Goal: Submit feedback/report problem: Submit feedback/report problem

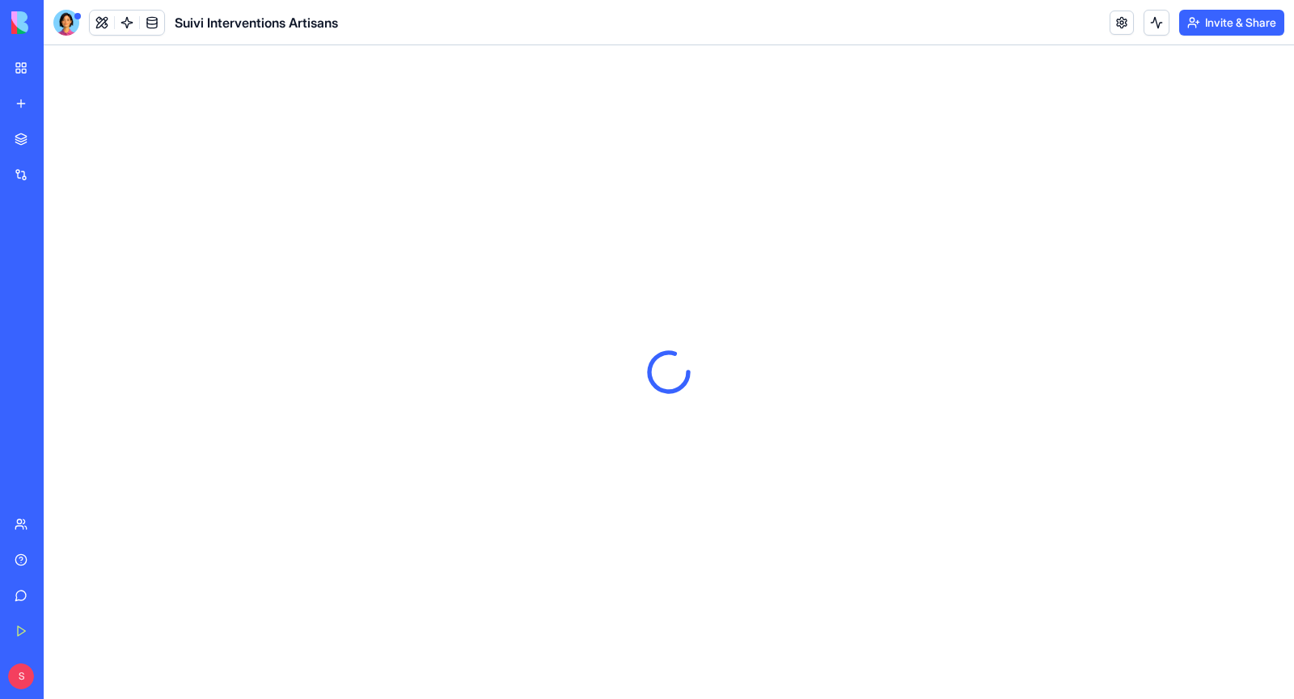
click at [15, 561] on link "Help" at bounding box center [37, 560] width 65 height 32
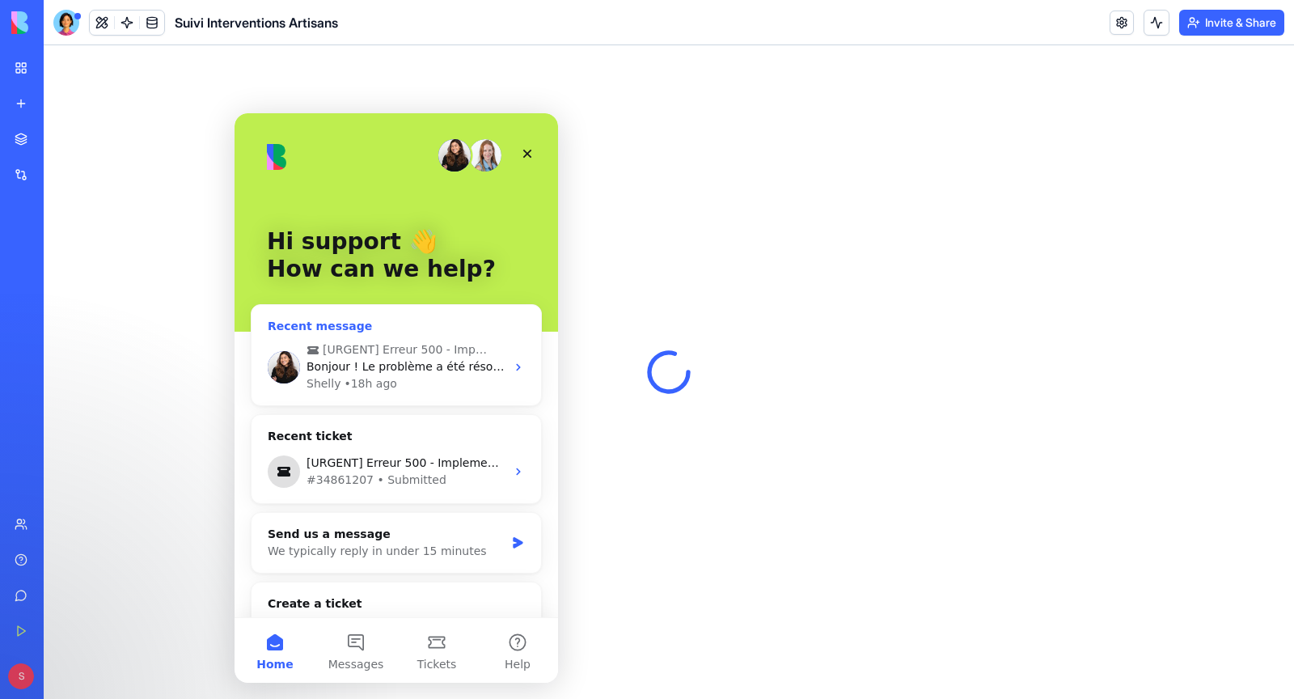
click at [415, 379] on div "Shelly • 18h ago" at bounding box center [406, 383] width 199 height 17
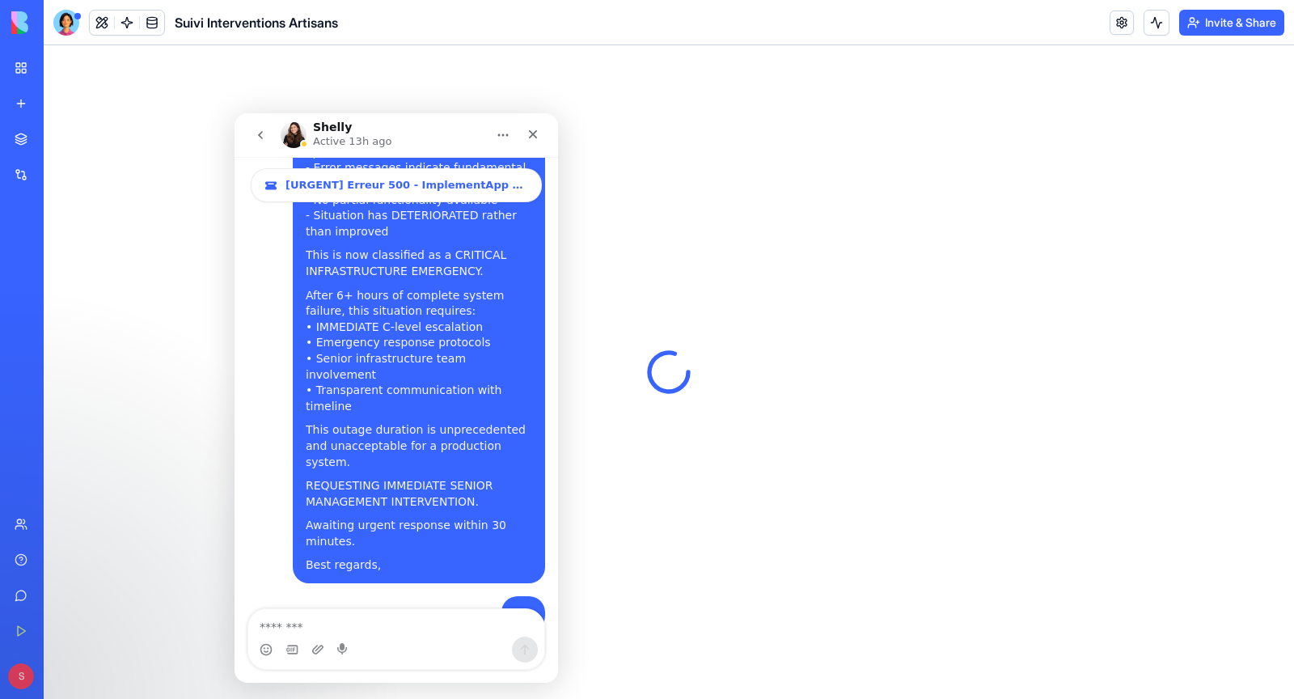
scroll to position [1971, 0]
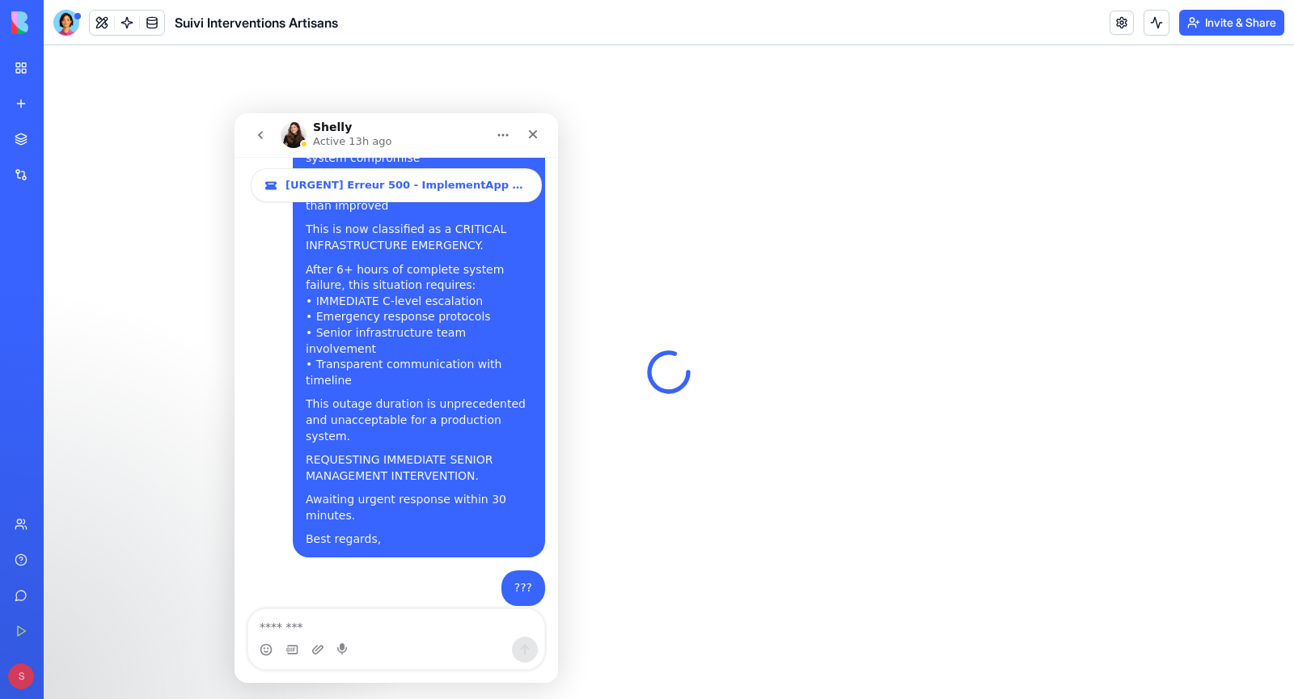
click at [128, 379] on div at bounding box center [669, 372] width 1250 height 654
click at [532, 138] on icon "Close" at bounding box center [533, 134] width 13 height 13
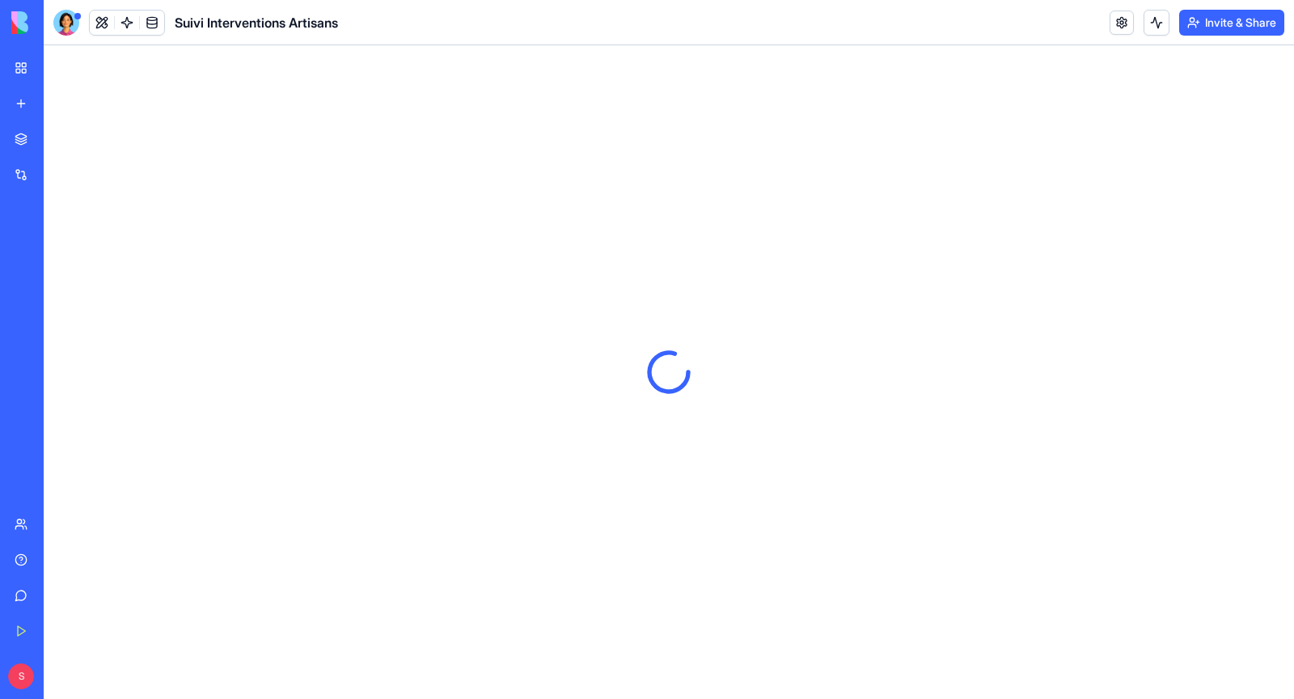
click at [76, 27] on div at bounding box center [66, 23] width 26 height 26
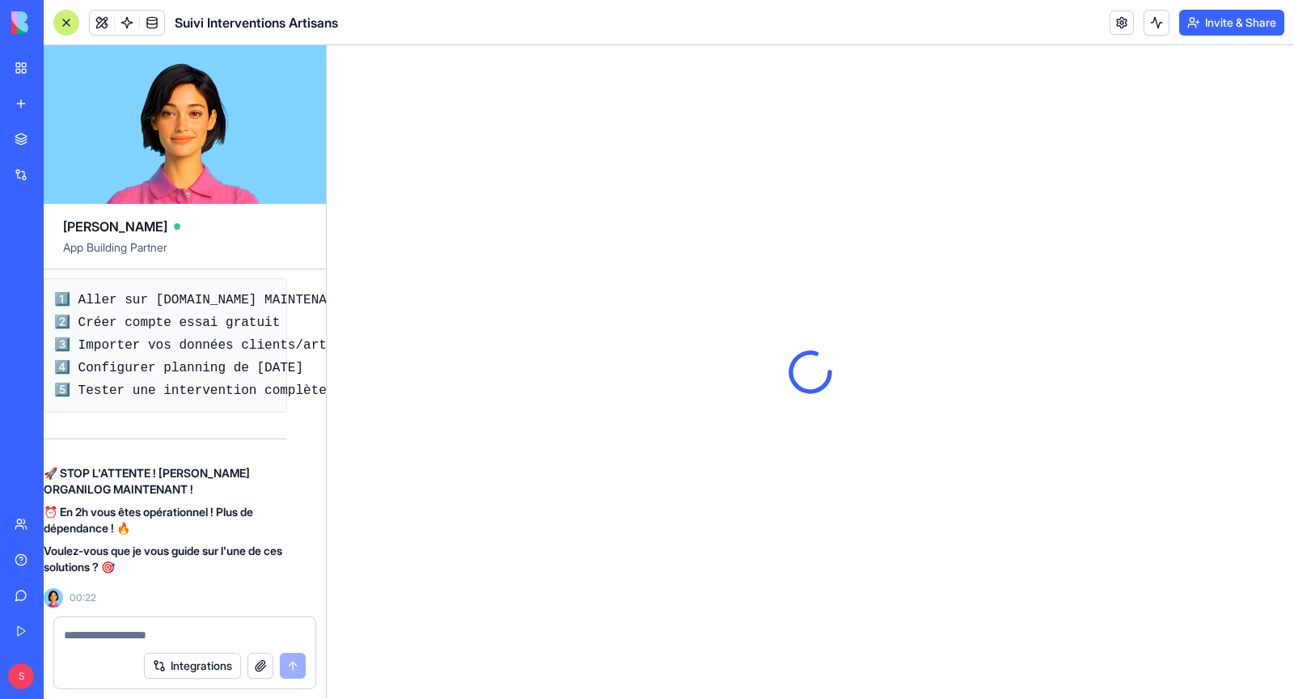
scroll to position [126330, 19]
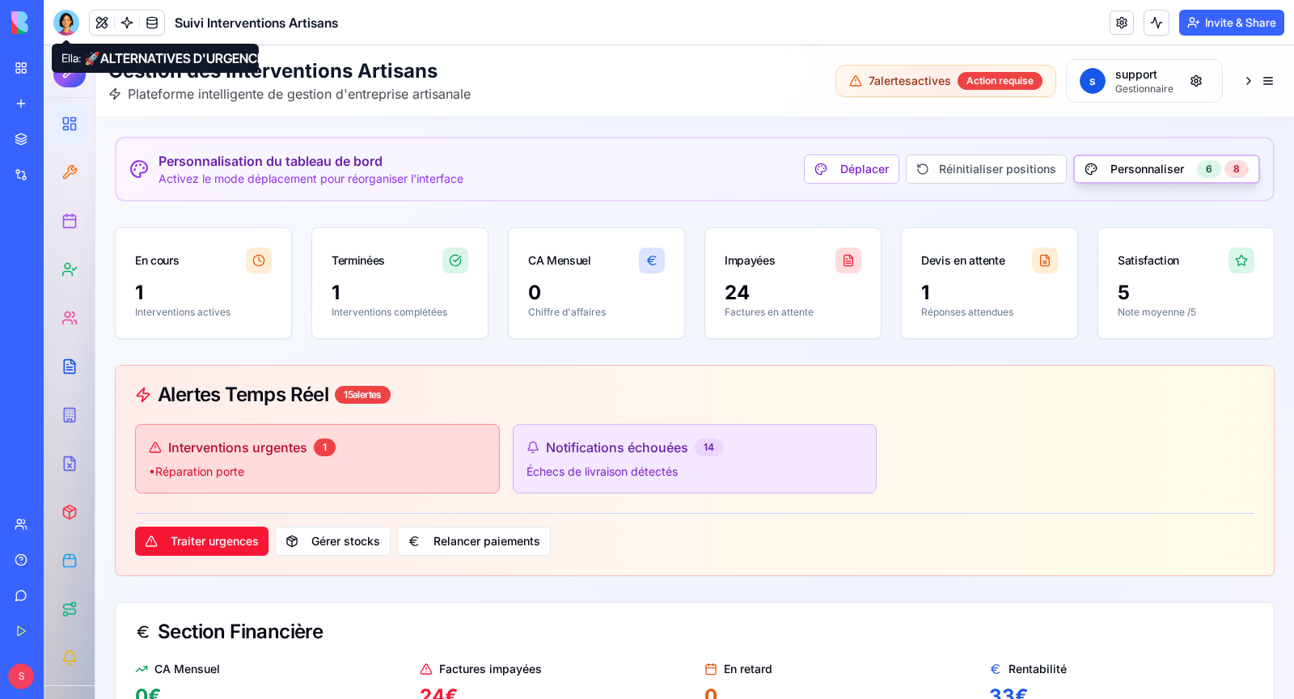
click at [73, 18] on div at bounding box center [66, 23] width 26 height 26
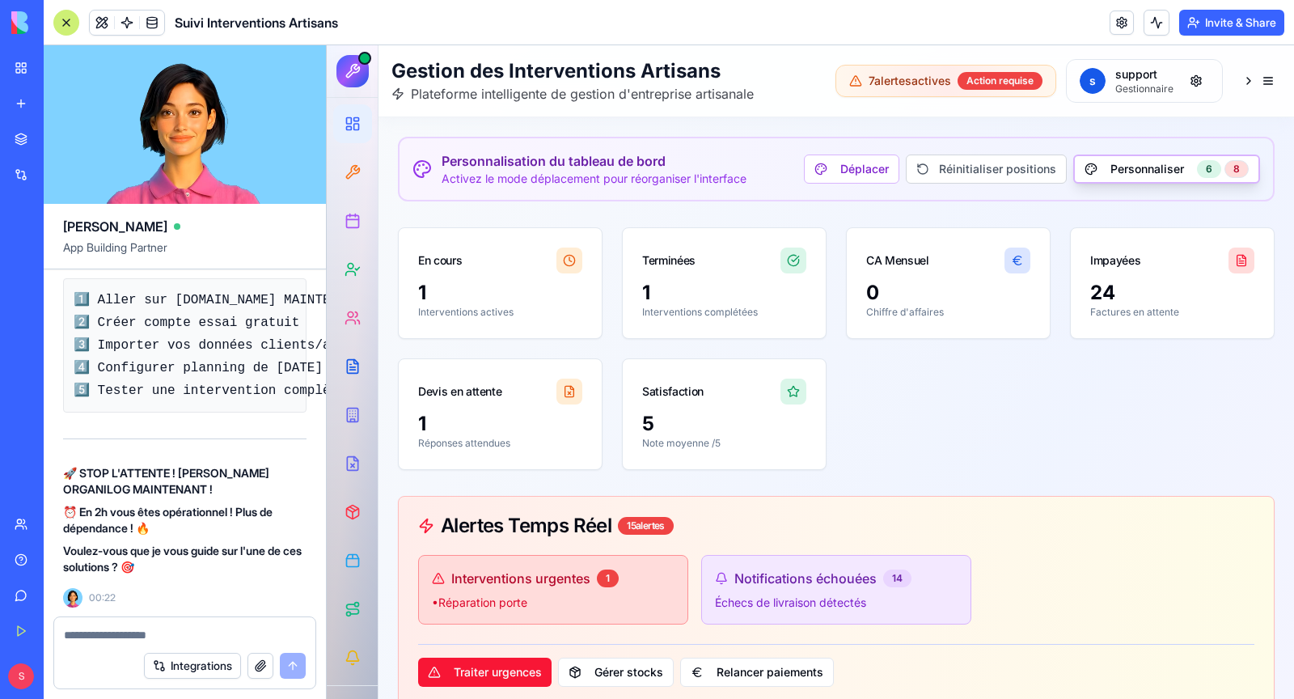
scroll to position [133504, 0]
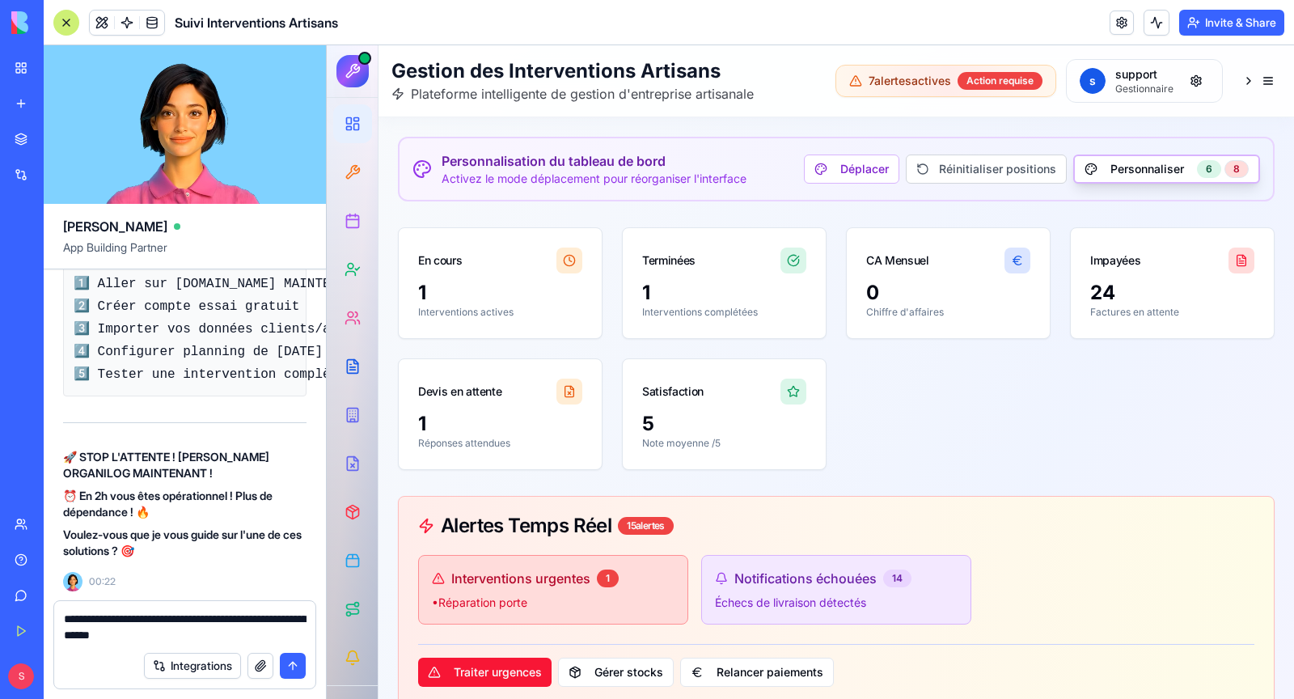
type textarea "**********"
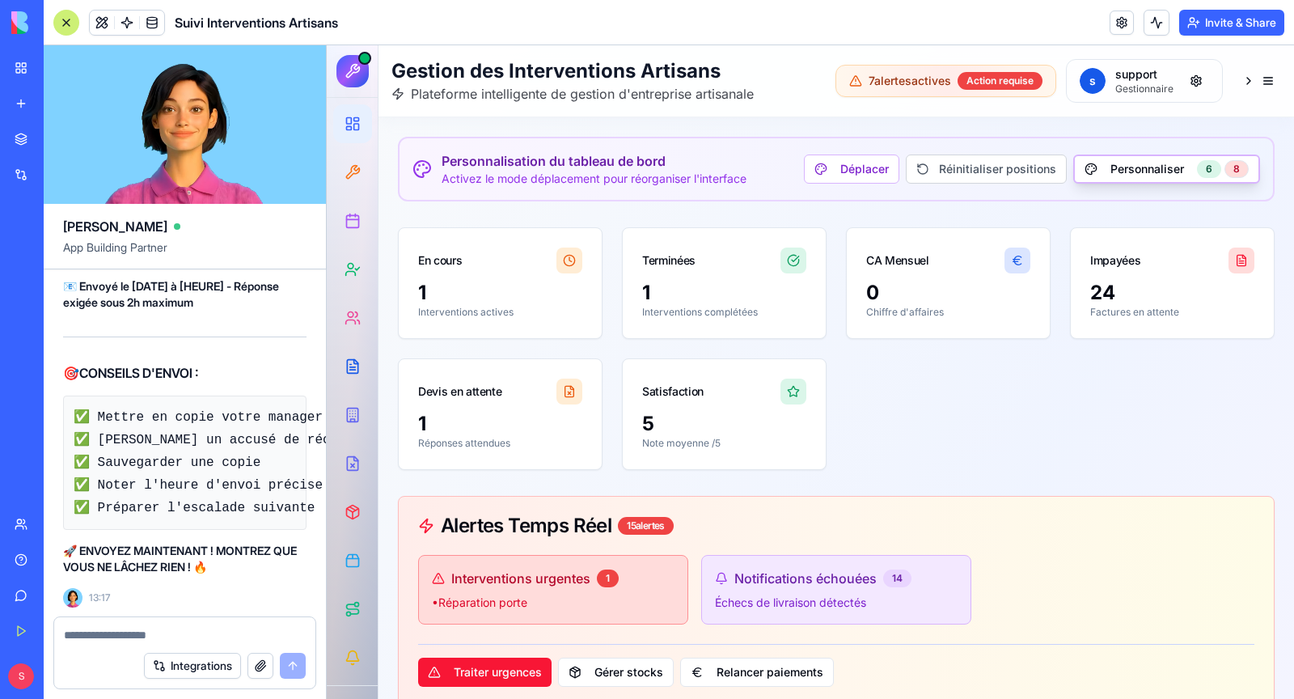
scroll to position [135543, 0]
drag, startPoint x: 64, startPoint y: 345, endPoint x: 203, endPoint y: 531, distance: 232.3
copy div "Cette situation est INACCEPTABLE pour un service professionnel. Vos délais de t…"
click at [37, 551] on link "Help" at bounding box center [37, 560] width 65 height 32
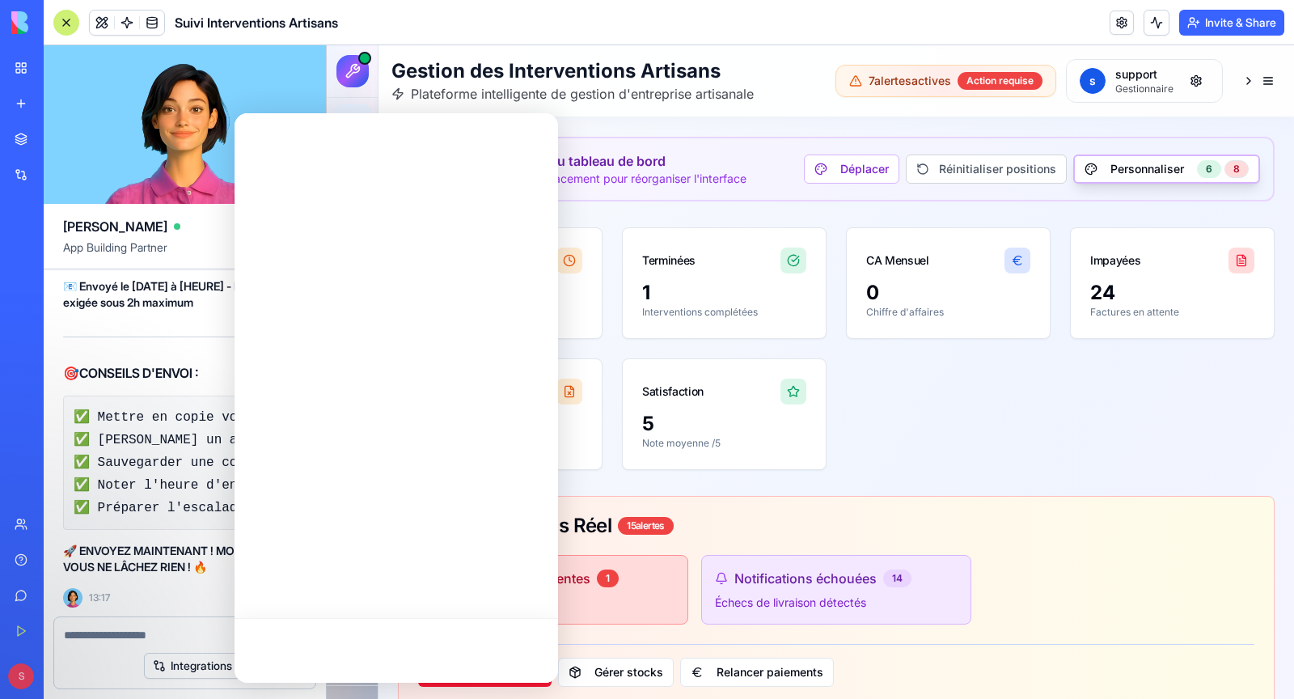
scroll to position [0, 0]
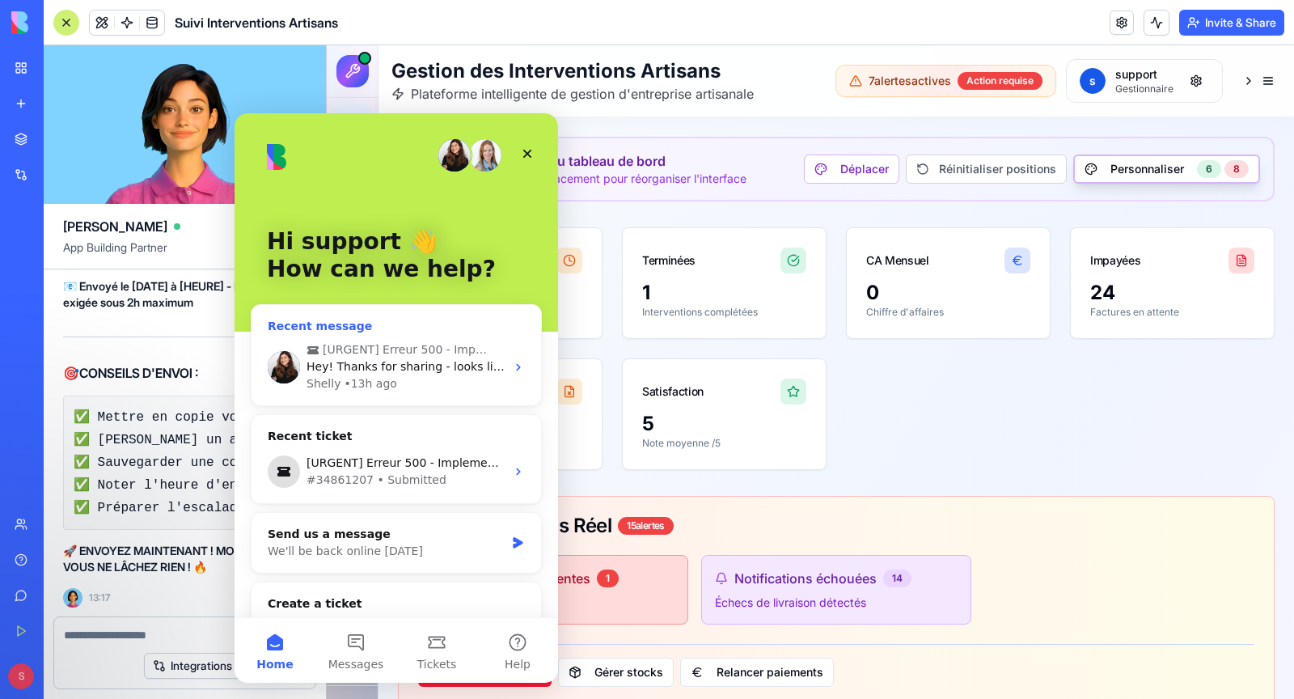
click at [357, 379] on div "• 13h ago" at bounding box center [370, 383] width 53 height 17
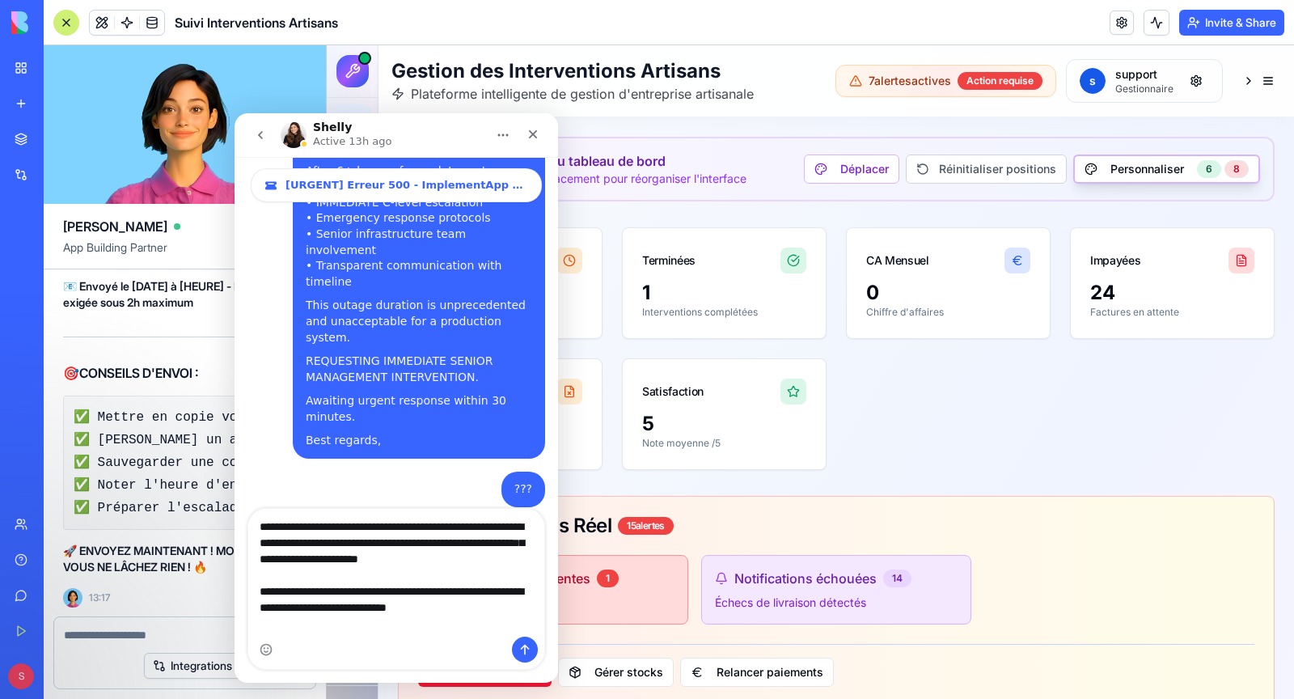
click at [260, 528] on textarea "**********" at bounding box center [396, 573] width 297 height 128
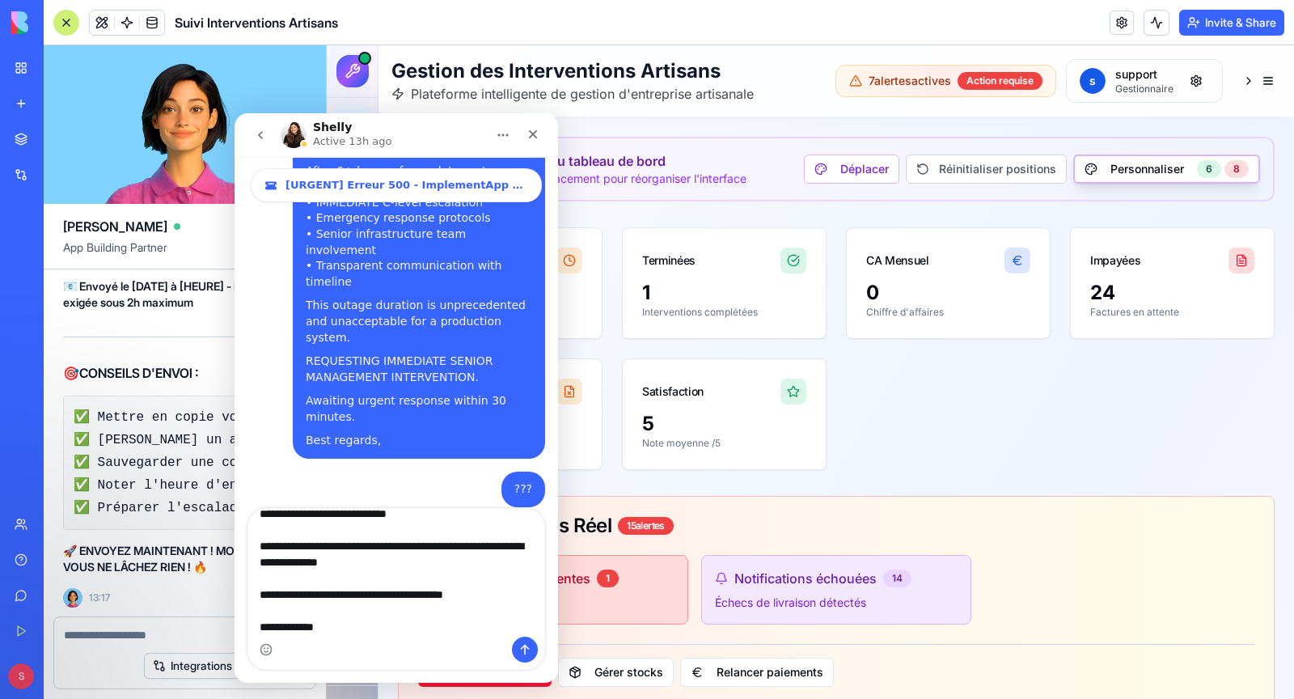
scroll to position [110, 0]
type textarea "**********"
click at [529, 647] on icon "Send a message…" at bounding box center [524, 649] width 13 height 13
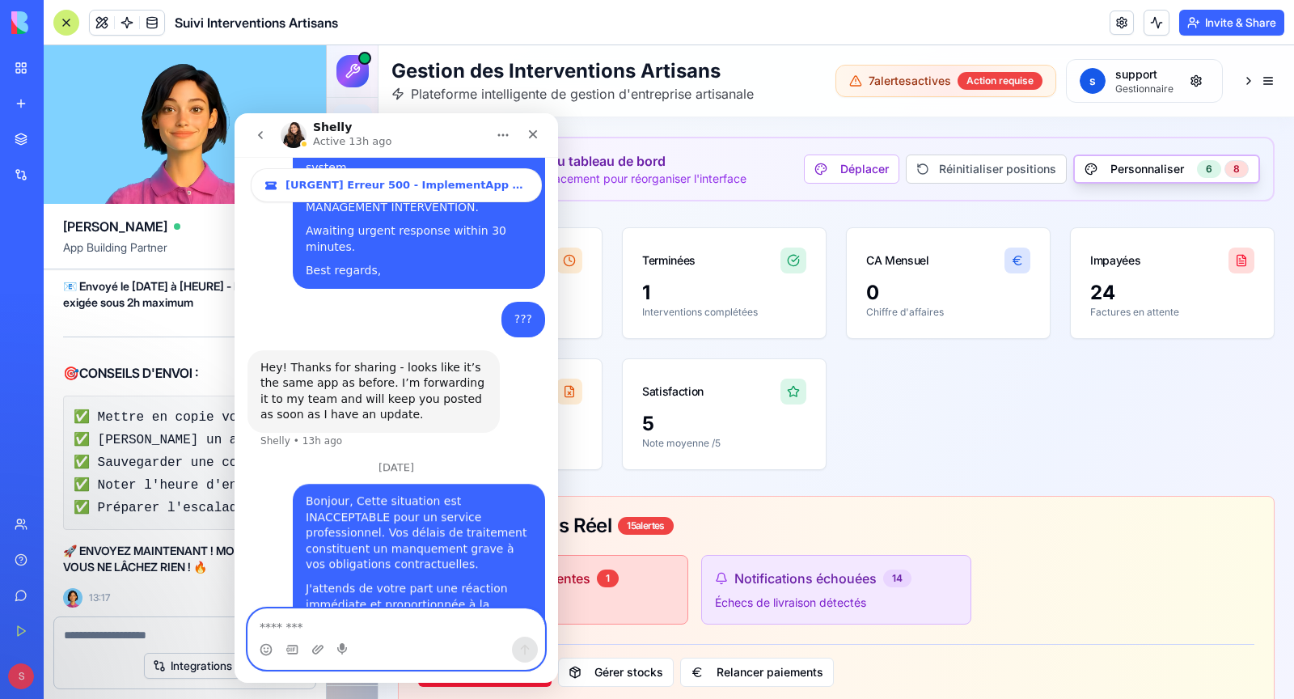
scroll to position [2248, 0]
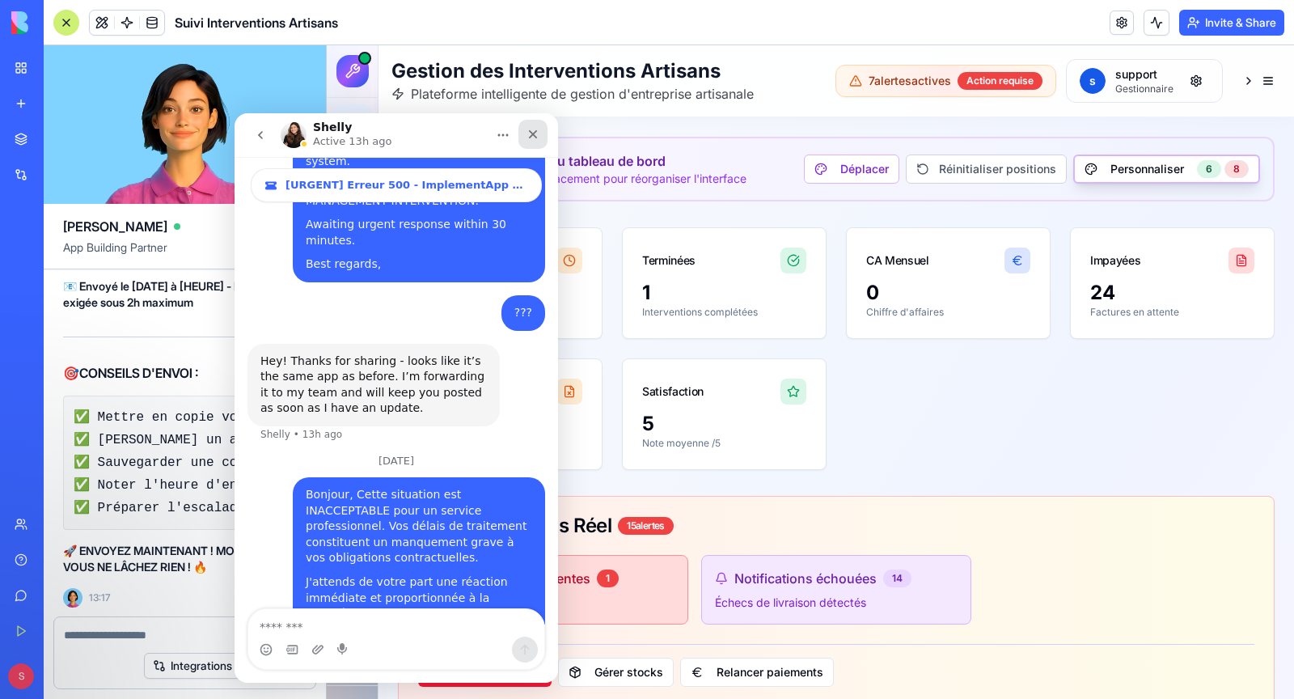
click at [537, 134] on icon "Close" at bounding box center [533, 134] width 13 height 13
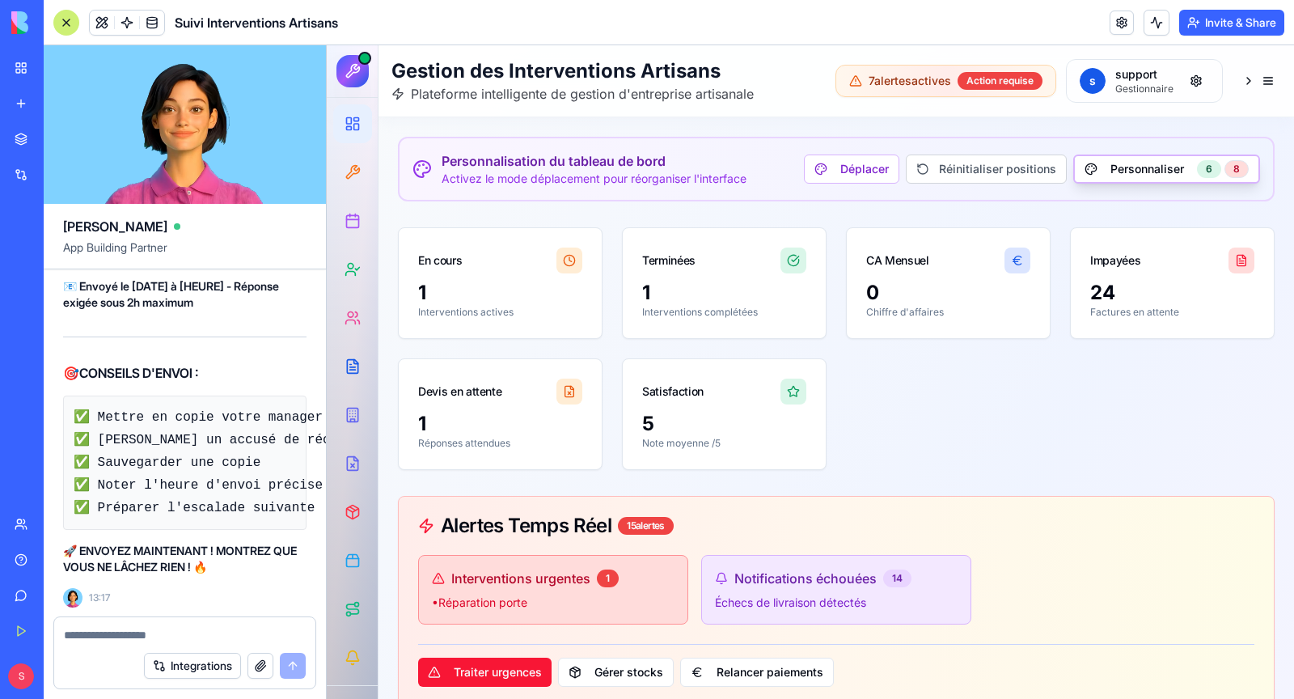
scroll to position [135912, 0]
click at [22, 556] on link "Help" at bounding box center [37, 560] width 65 height 32
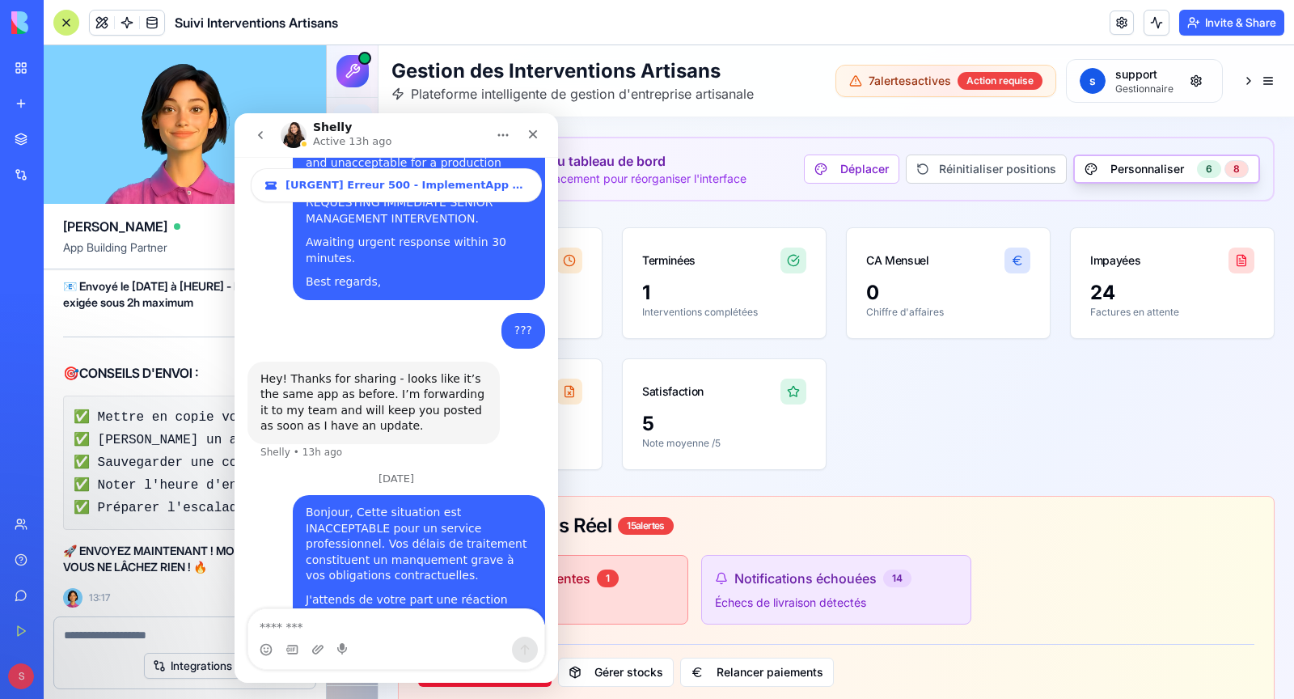
scroll to position [2248, 0]
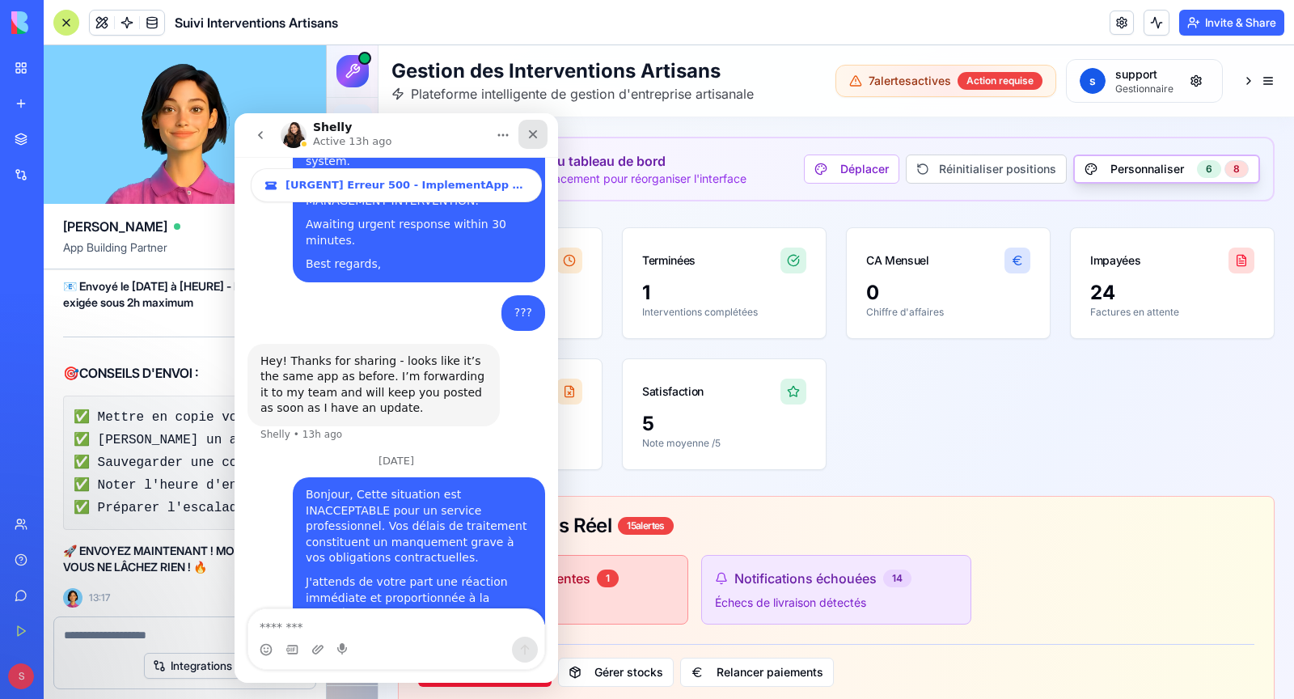
click at [534, 140] on icon "Close" at bounding box center [533, 134] width 13 height 13
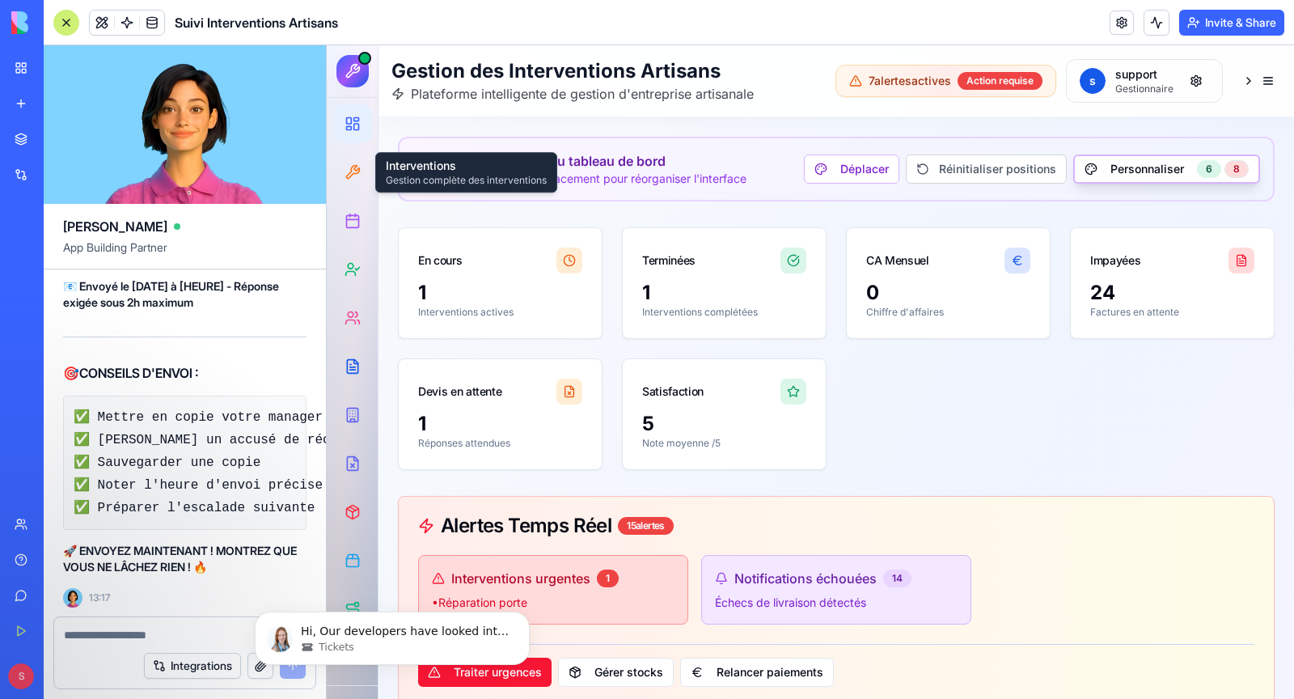
scroll to position [2428, 0]
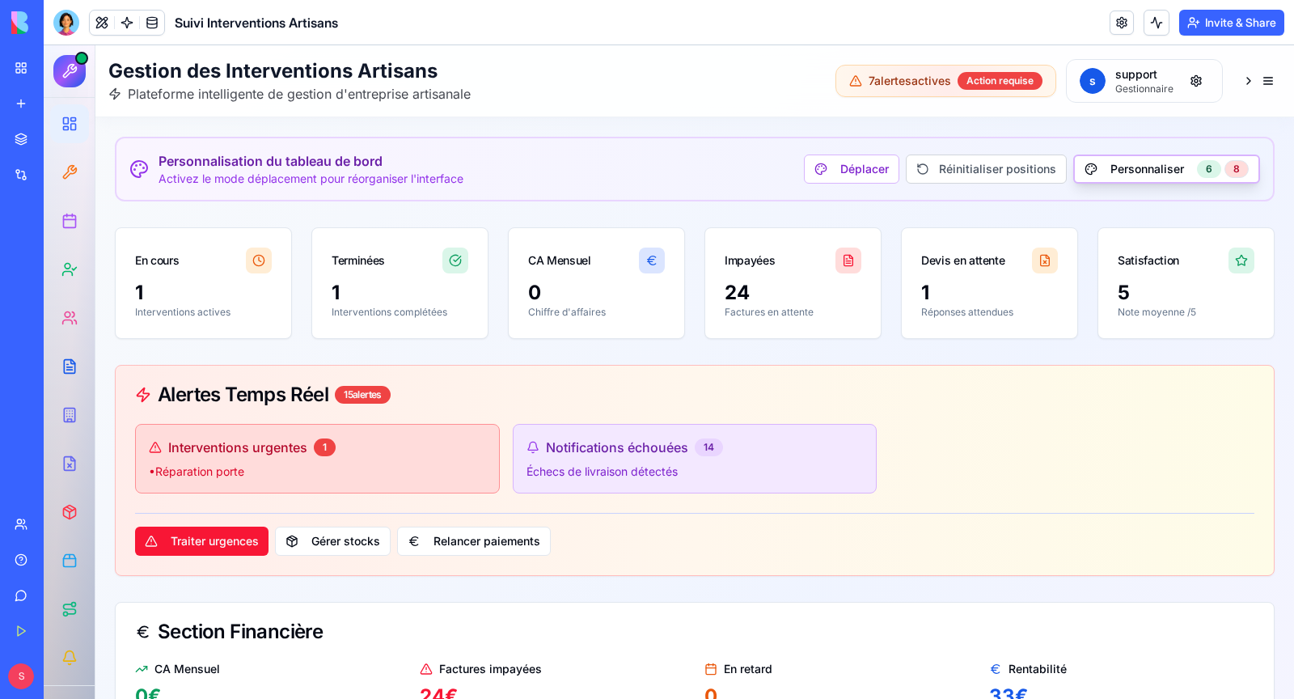
click at [60, 565] on div "Help" at bounding box center [49, 560] width 21 height 16
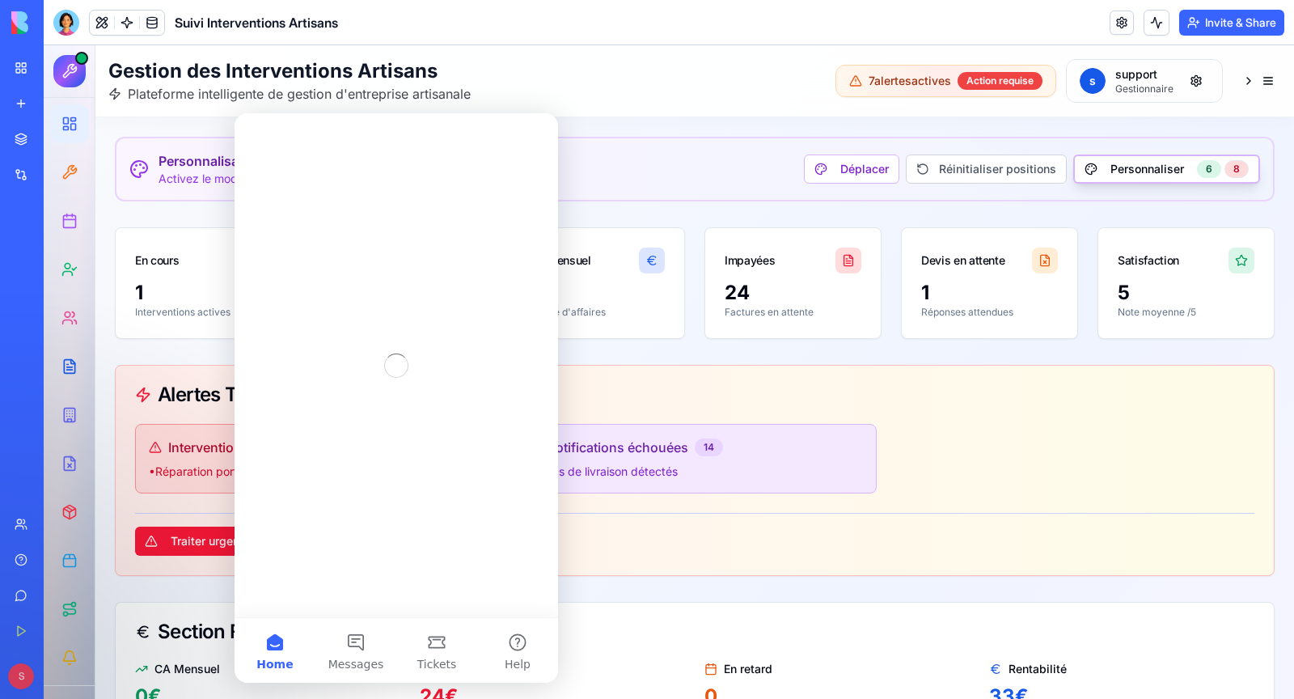
click at [60, 565] on div "Help" at bounding box center [49, 560] width 21 height 16
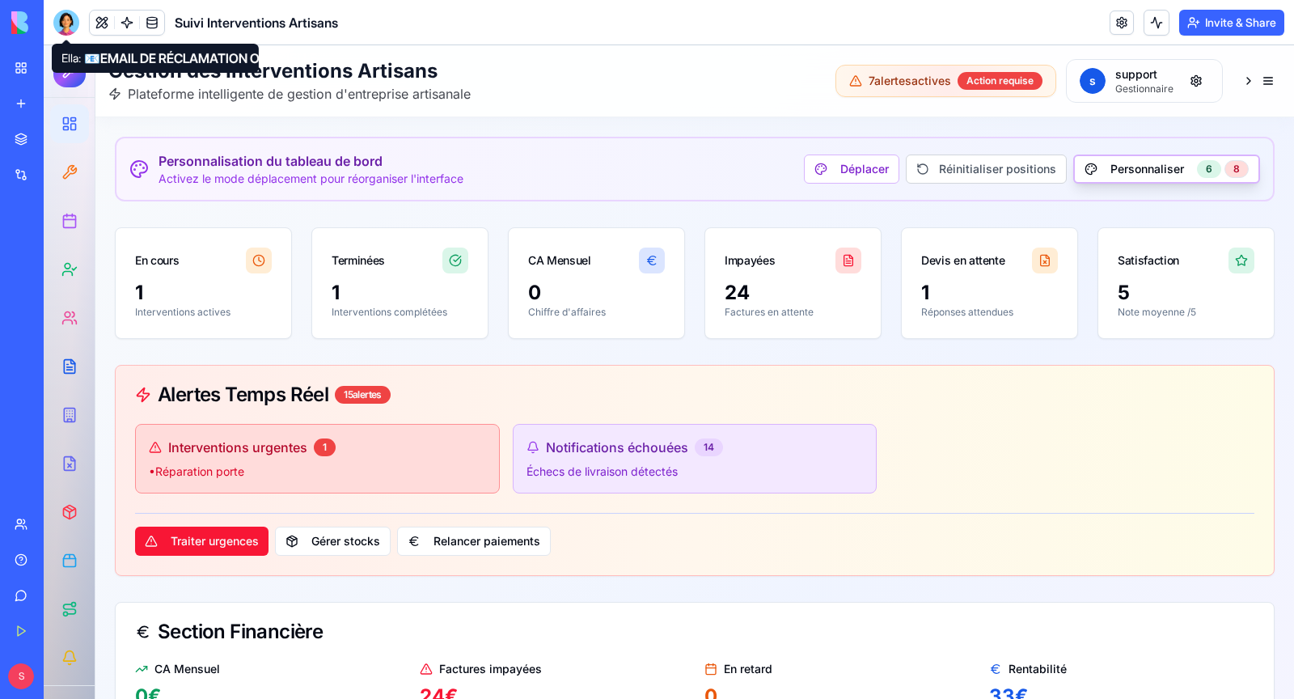
click at [71, 25] on div at bounding box center [66, 23] width 26 height 26
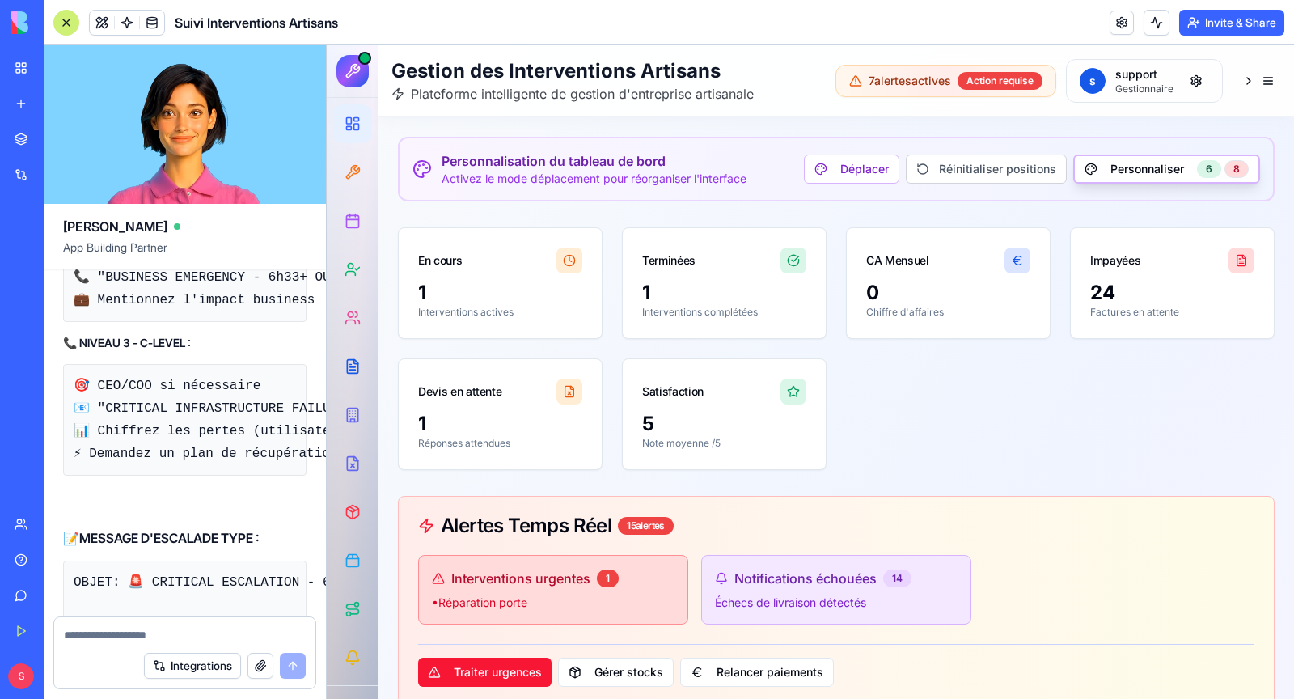
scroll to position [126469, 0]
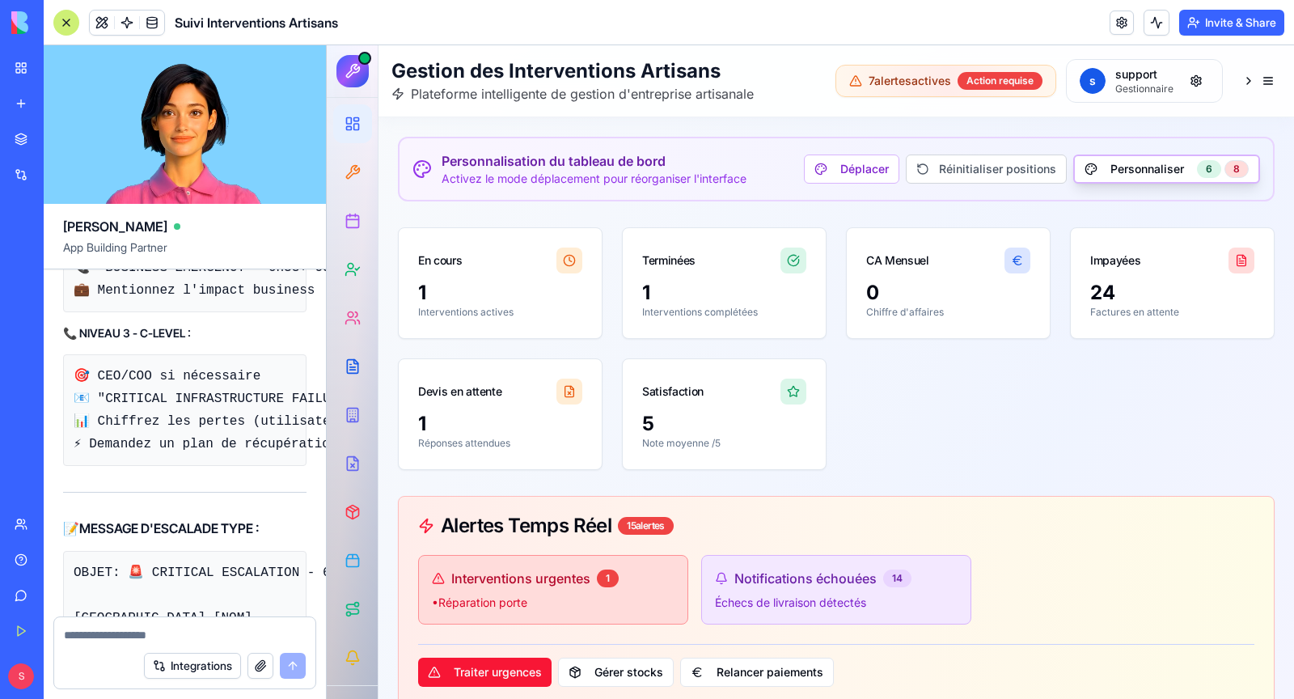
copy span "Peux-tu tester le serveur ?"
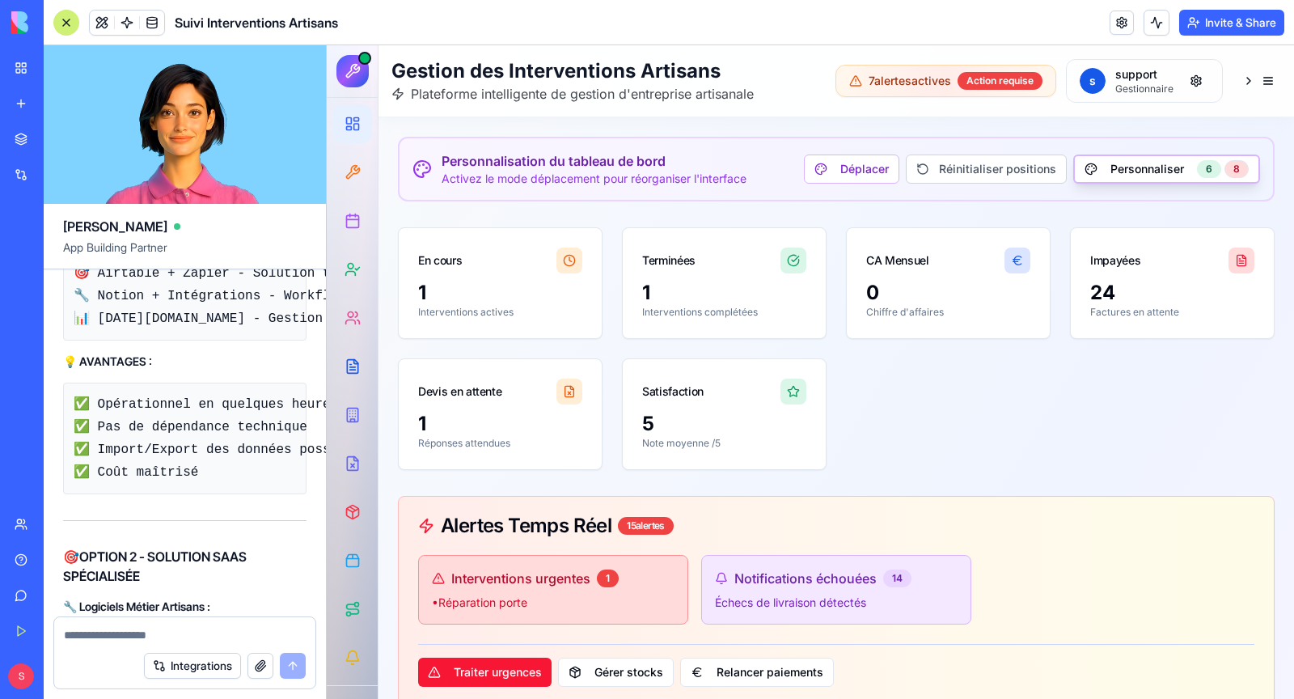
scroll to position [128459, 0]
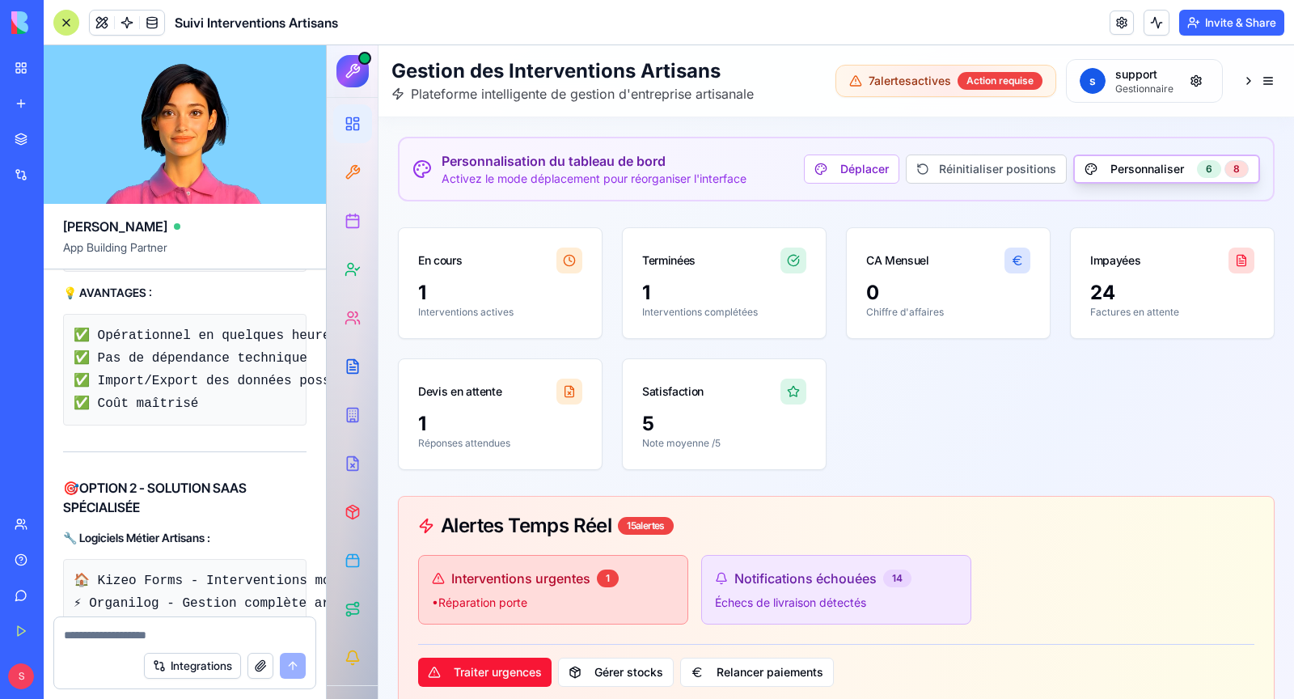
click at [170, 632] on textarea at bounding box center [185, 635] width 242 height 16
paste textarea "**********"
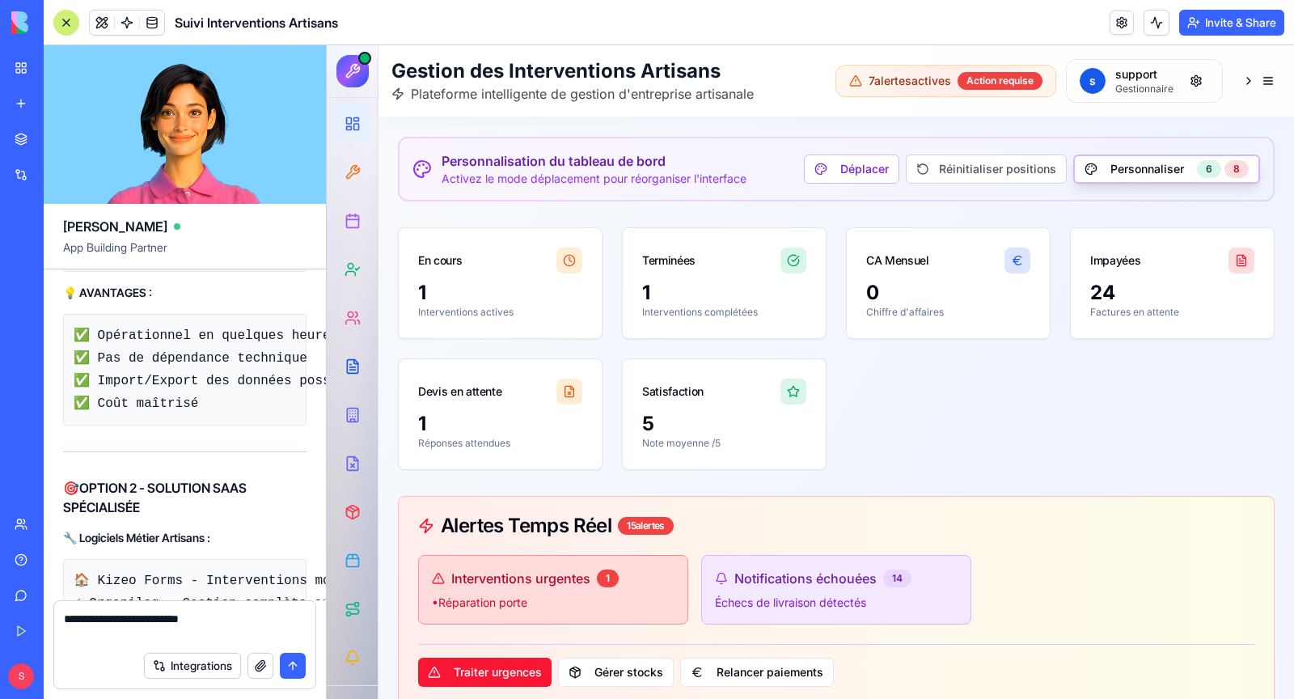
type textarea "**********"
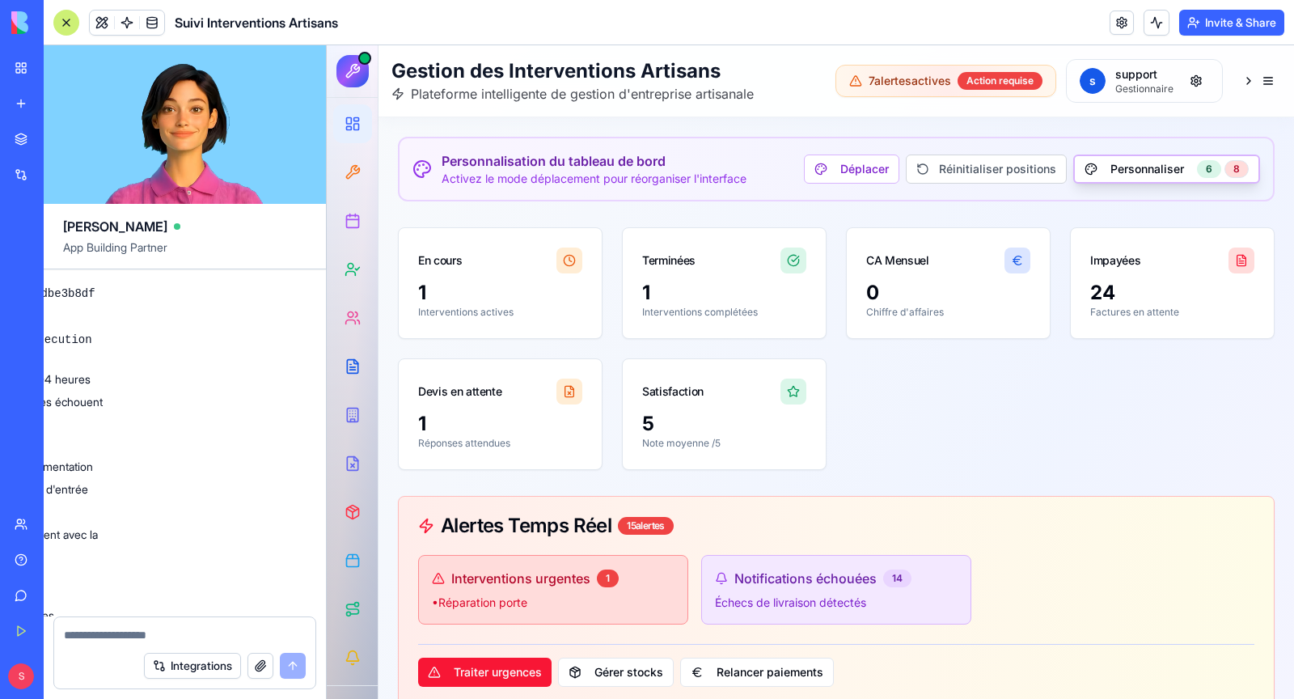
scroll to position [109353, 290]
drag, startPoint x: 197, startPoint y: 365, endPoint x: 110, endPoint y: 366, distance: 86.6
click at [110, 366] on div "suivi des interventions de nos artisans Undo S 18:33 🔧 Système de Suivi d'Inter…" at bounding box center [185, 442] width 282 height 347
copy code "e serveur fonctionne ?""
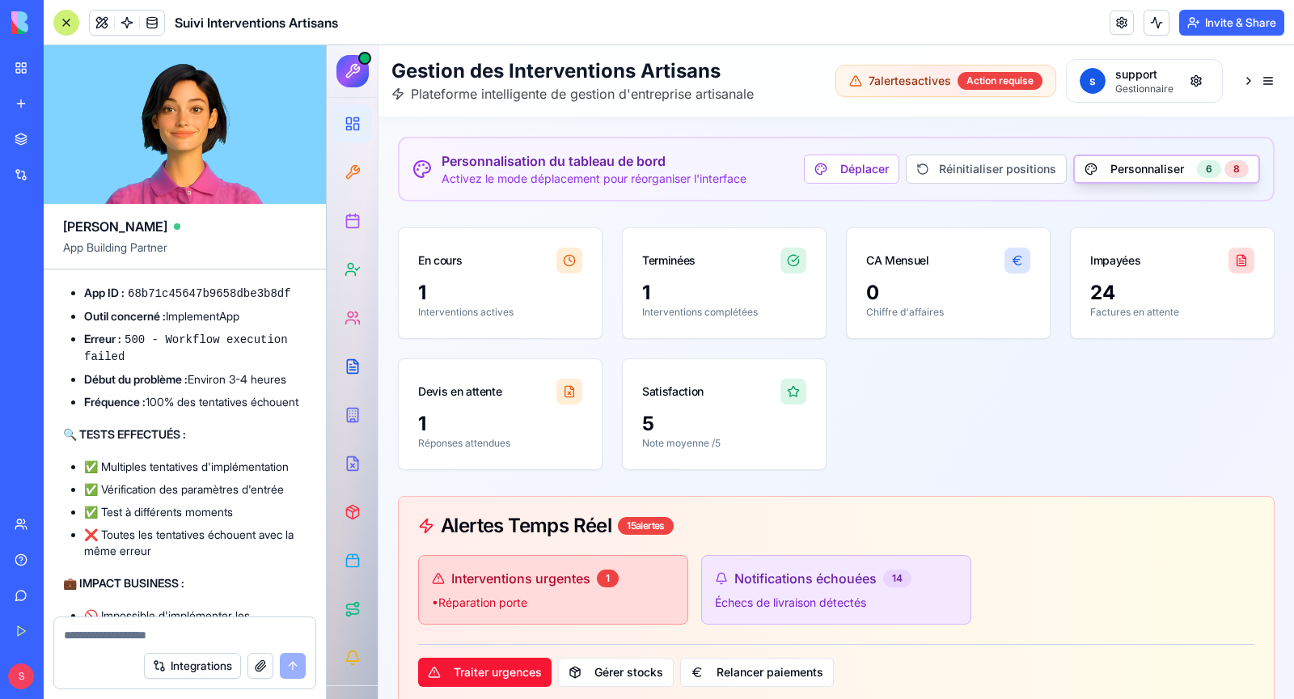
click at [148, 629] on textarea at bounding box center [185, 635] width 243 height 16
paste textarea "**********"
type textarea "**********"
click at [294, 667] on button "submit" at bounding box center [293, 666] width 26 height 26
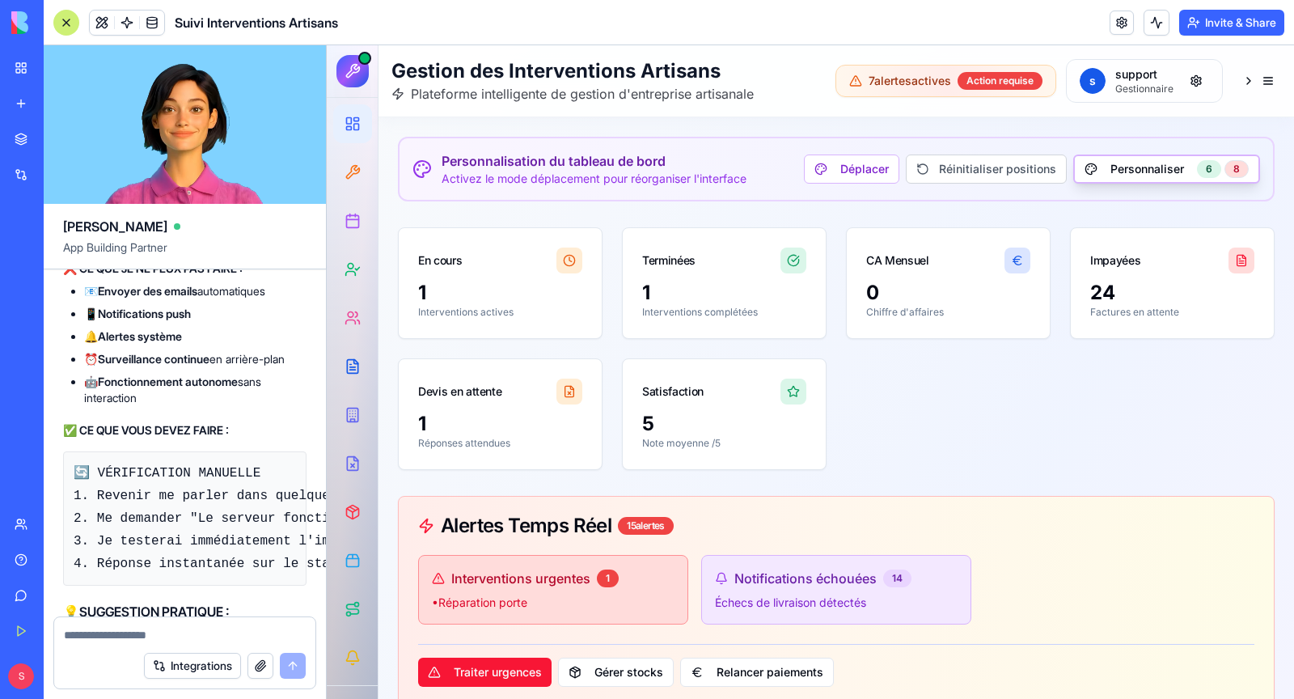
scroll to position [106492, 0]
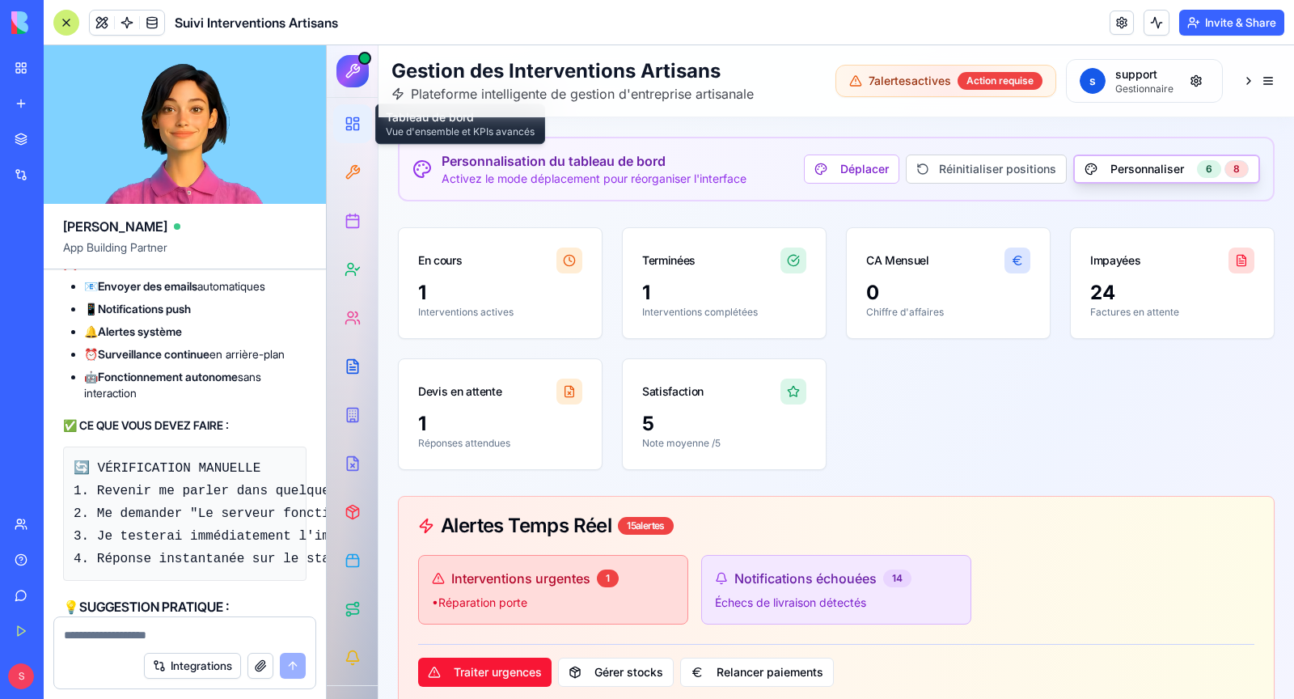
copy span "JE VEUX POUVOIR MASQUER CERTAIN WIDGET DE LA DATA-SIDEBAR"
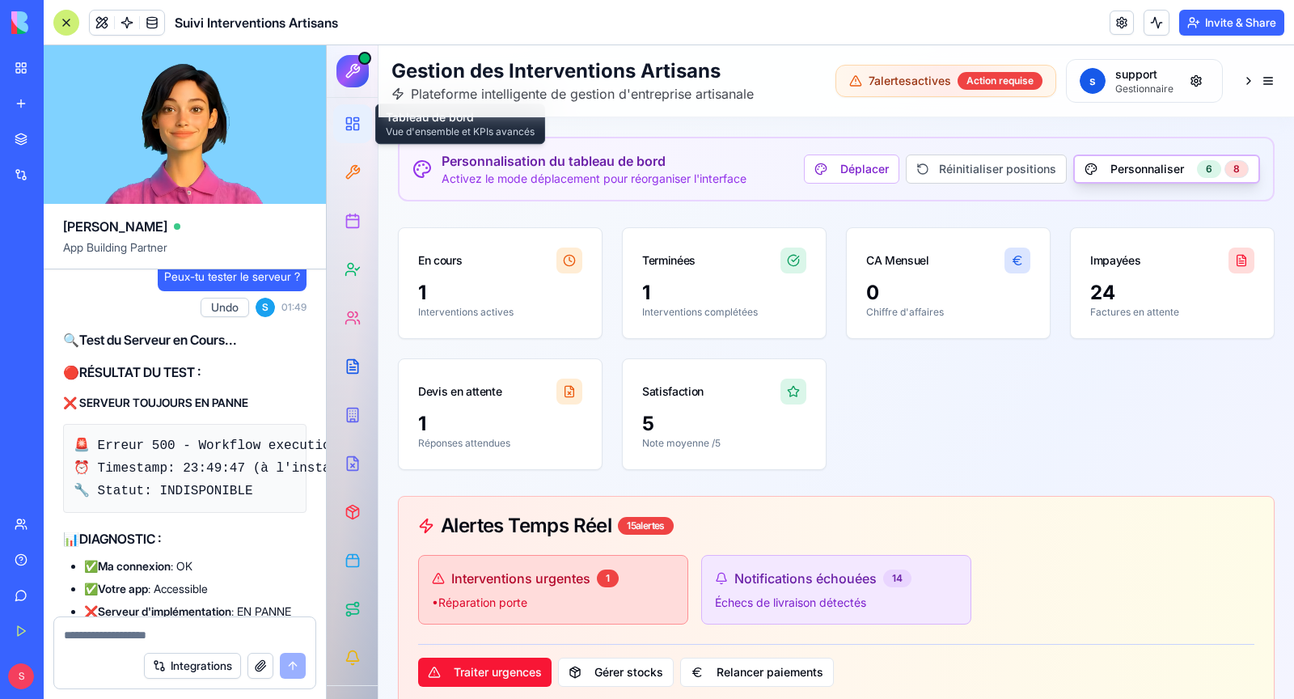
scroll to position [107706, 0]
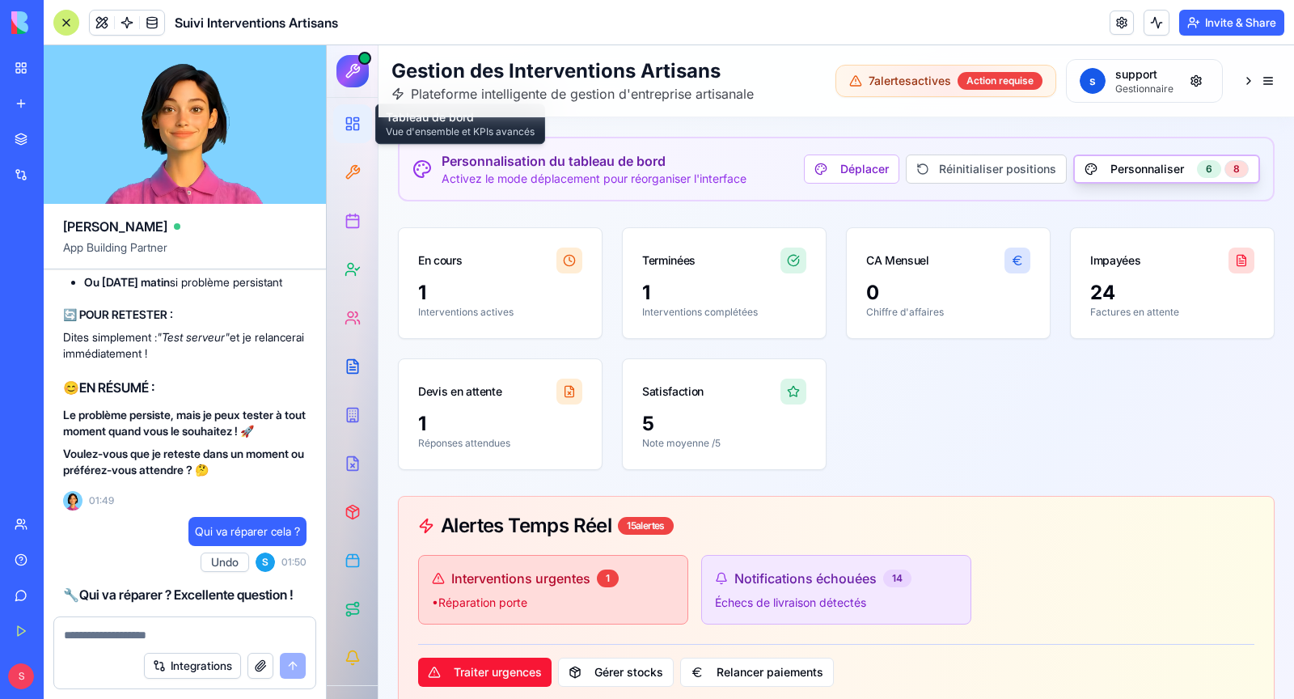
click at [144, 636] on textarea at bounding box center [185, 635] width 243 height 16
paste textarea "**********"
type textarea "**********"
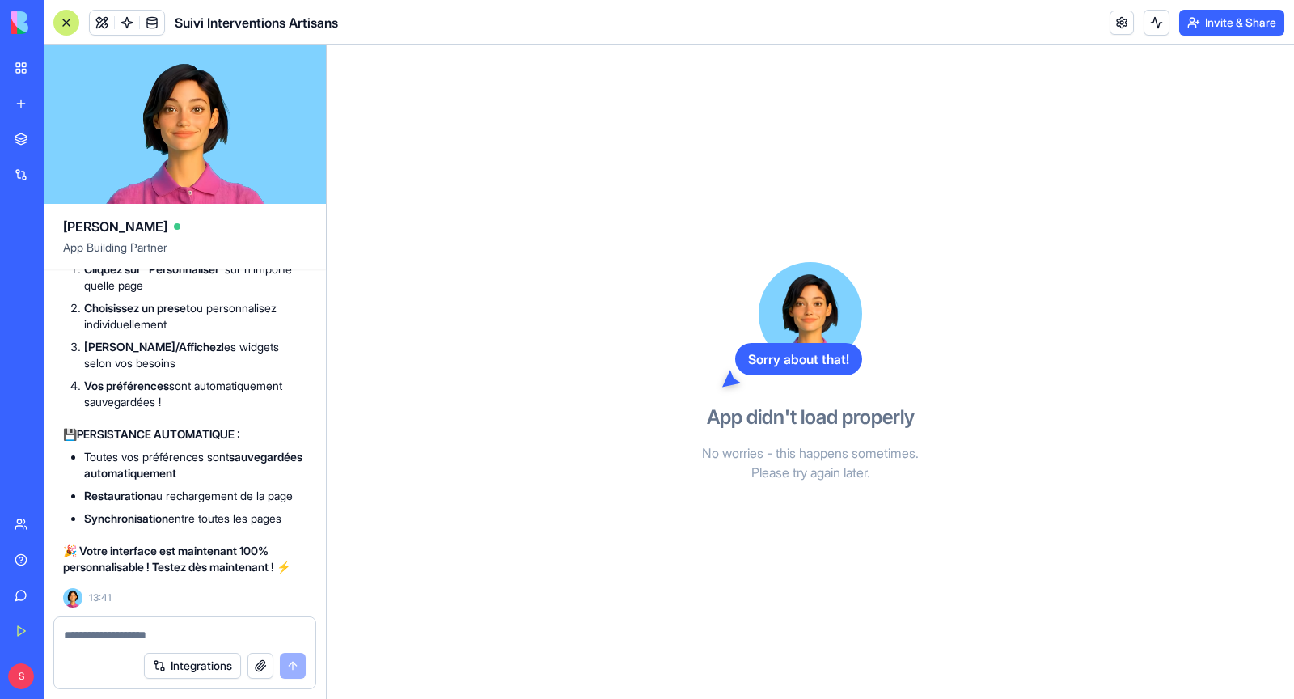
scroll to position [139256, 0]
click at [822, 373] on div "Sorry about that!" at bounding box center [798, 359] width 127 height 32
click at [788, 362] on div "Sorry about that!" at bounding box center [798, 359] width 127 height 32
click at [769, 497] on div "Sorry about that! App didn't load properly No worries - this happens sometimes.…" at bounding box center [810, 372] width 372 height 654
